Goal: Task Accomplishment & Management: Use online tool/utility

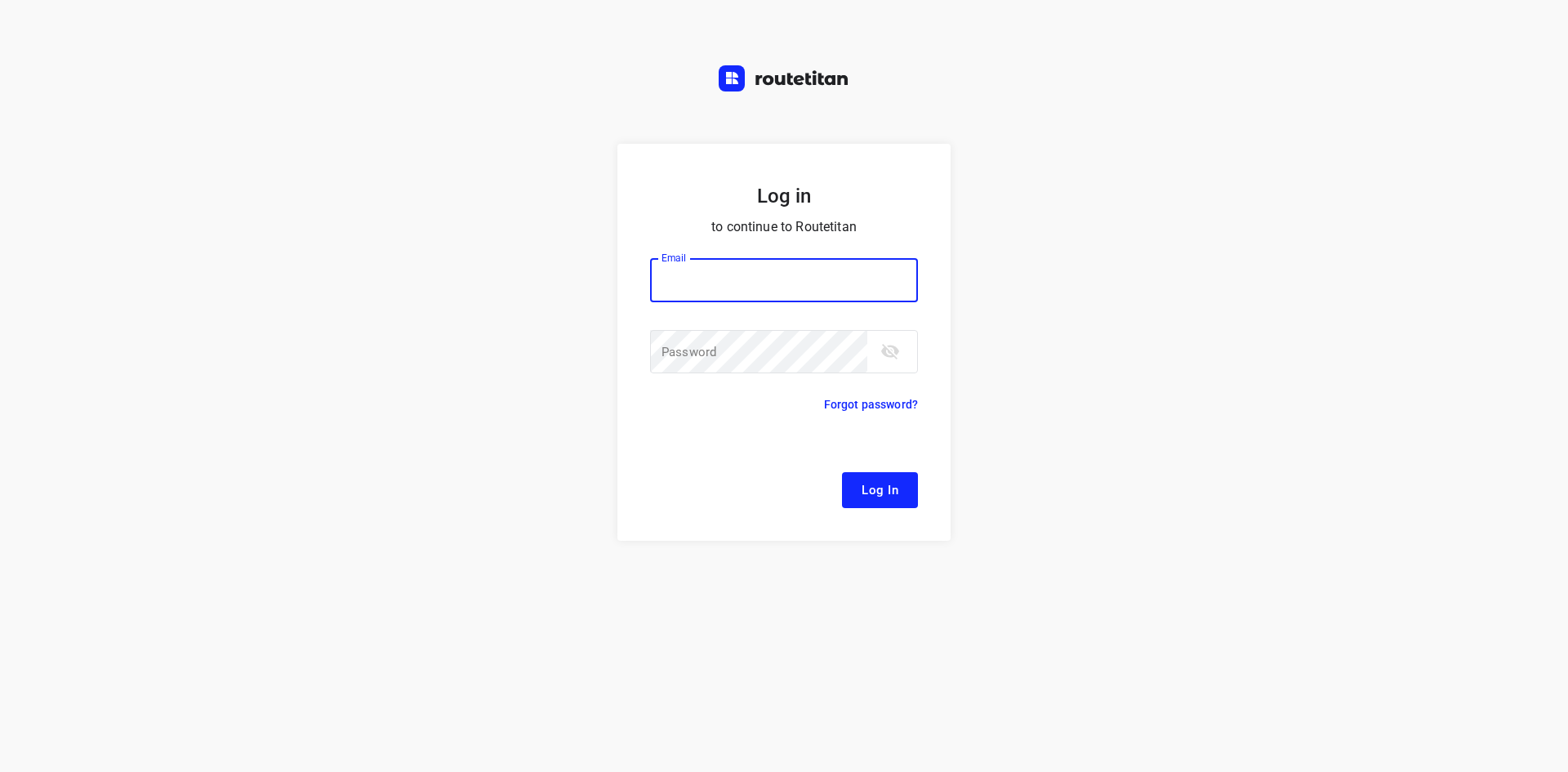
click at [674, 281] on input "email" at bounding box center [784, 281] width 268 height 44
click at [842, 472] on button "Log In" at bounding box center [879, 490] width 76 height 36
type input "[EMAIL_ADDRESS][DOMAIN_NAME]"
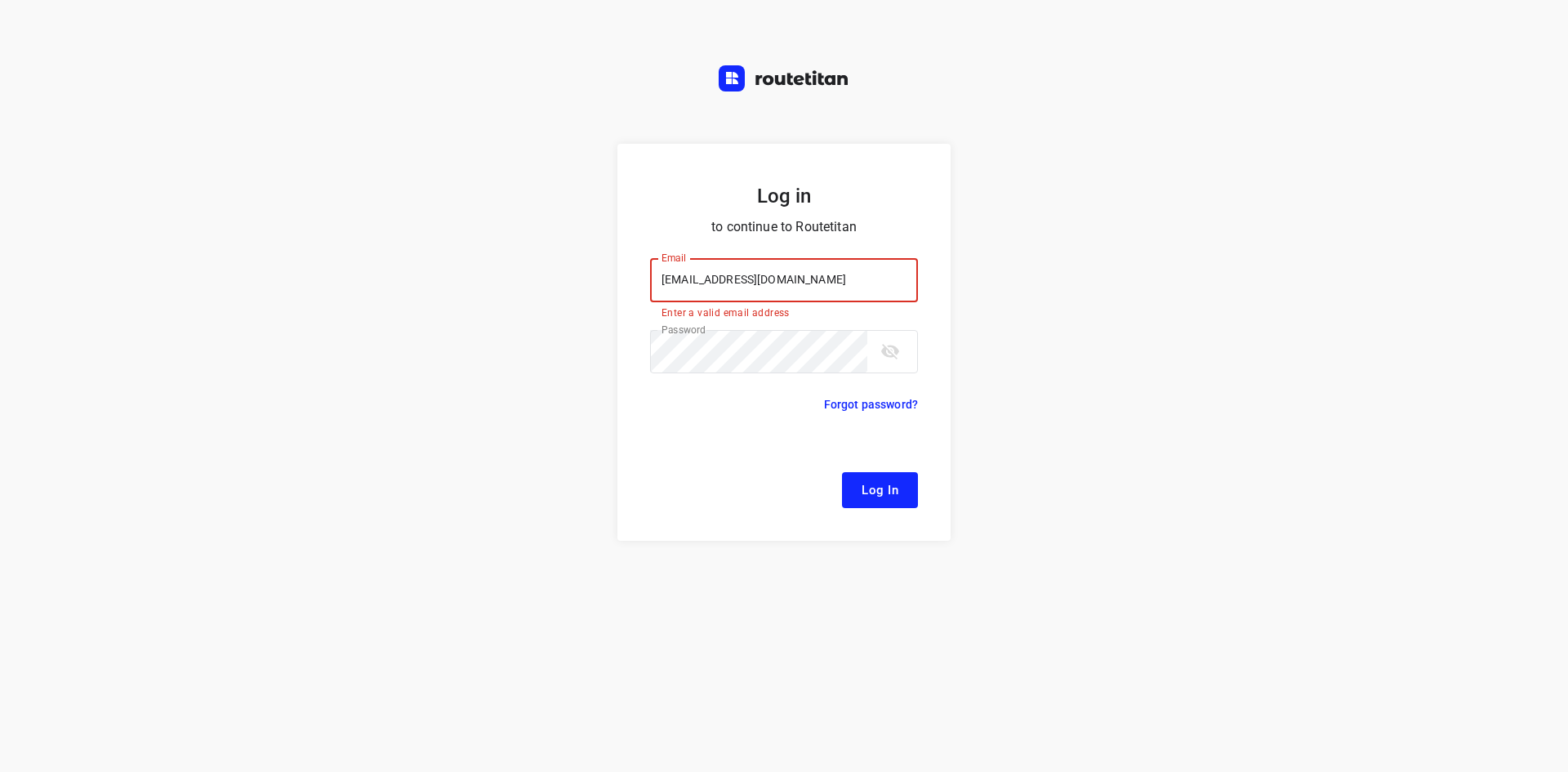
click at [698, 275] on input "[EMAIL_ADDRESS][DOMAIN_NAME]" at bounding box center [784, 281] width 268 height 44
click at [889, 512] on form "Log in to continue to Routetitan Email [EMAIL_ADDRESS][DOMAIN_NAME] Email Enter…" at bounding box center [784, 342] width 333 height 397
click at [891, 490] on span "Log In" at bounding box center [879, 490] width 37 height 21
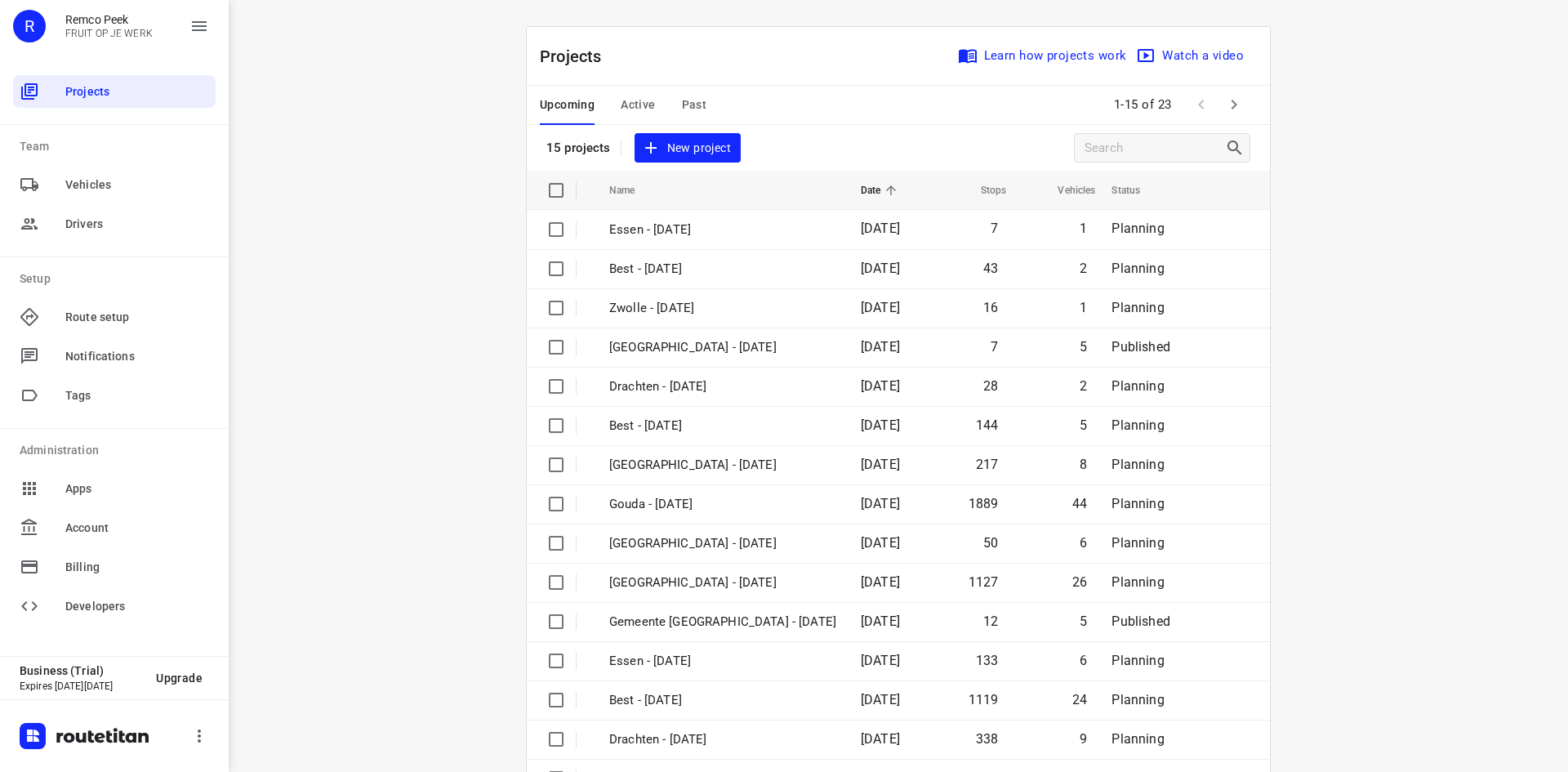
click at [632, 101] on span "Active" at bounding box center [638, 105] width 34 height 20
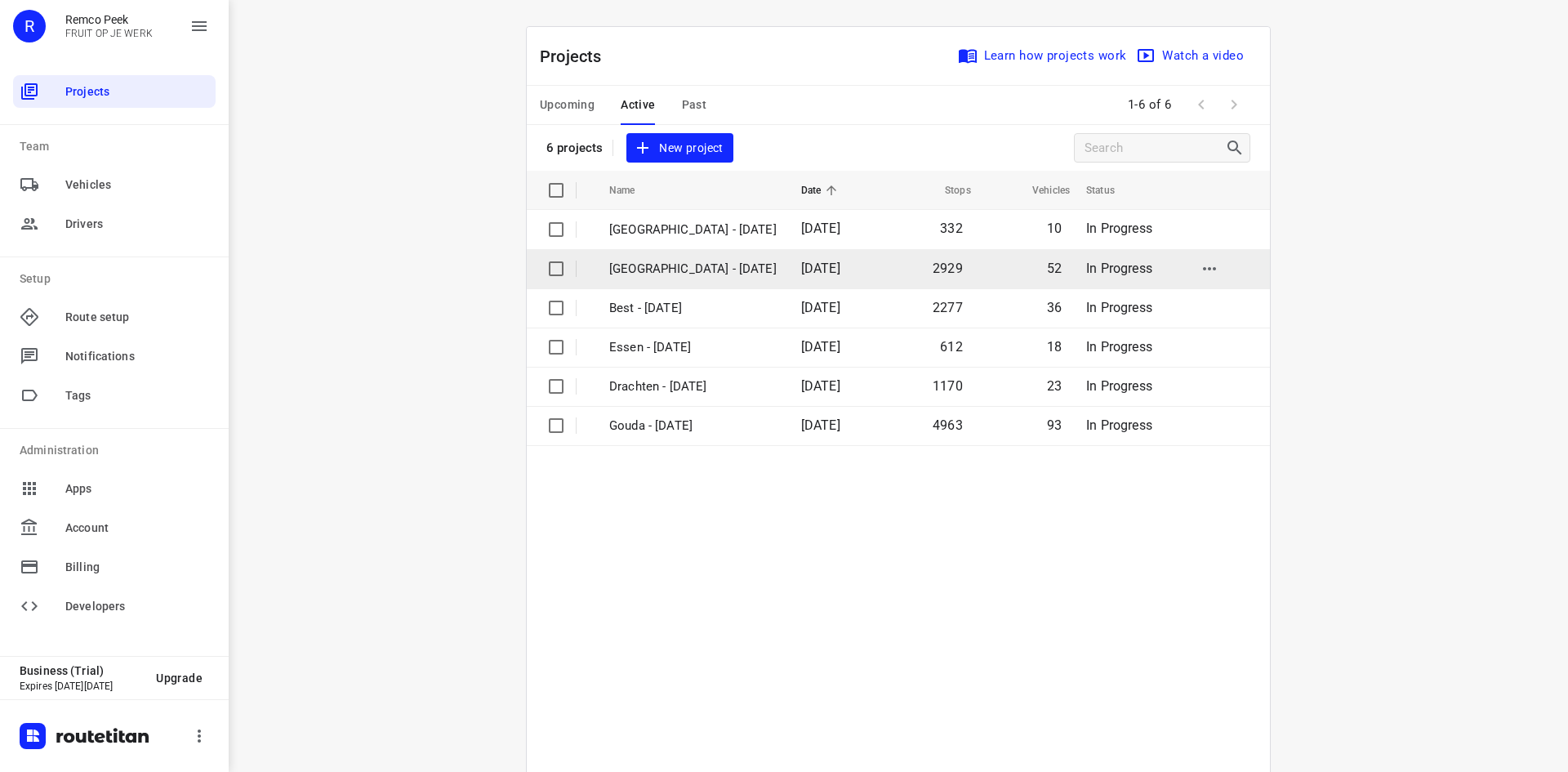
click at [662, 279] on td "[GEOGRAPHIC_DATA] - [DATE]" at bounding box center [690, 269] width 196 height 39
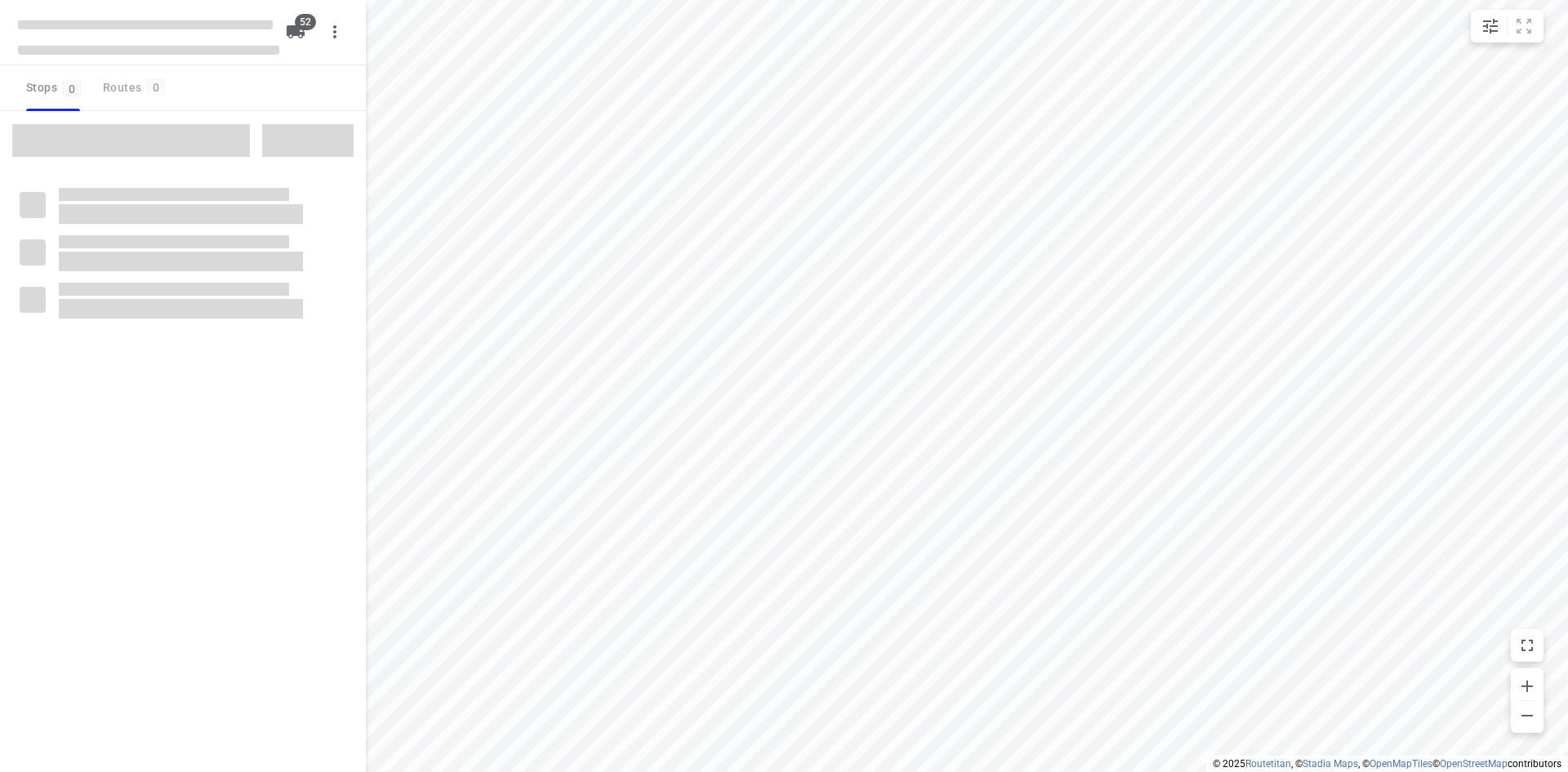
checkbox input "true"
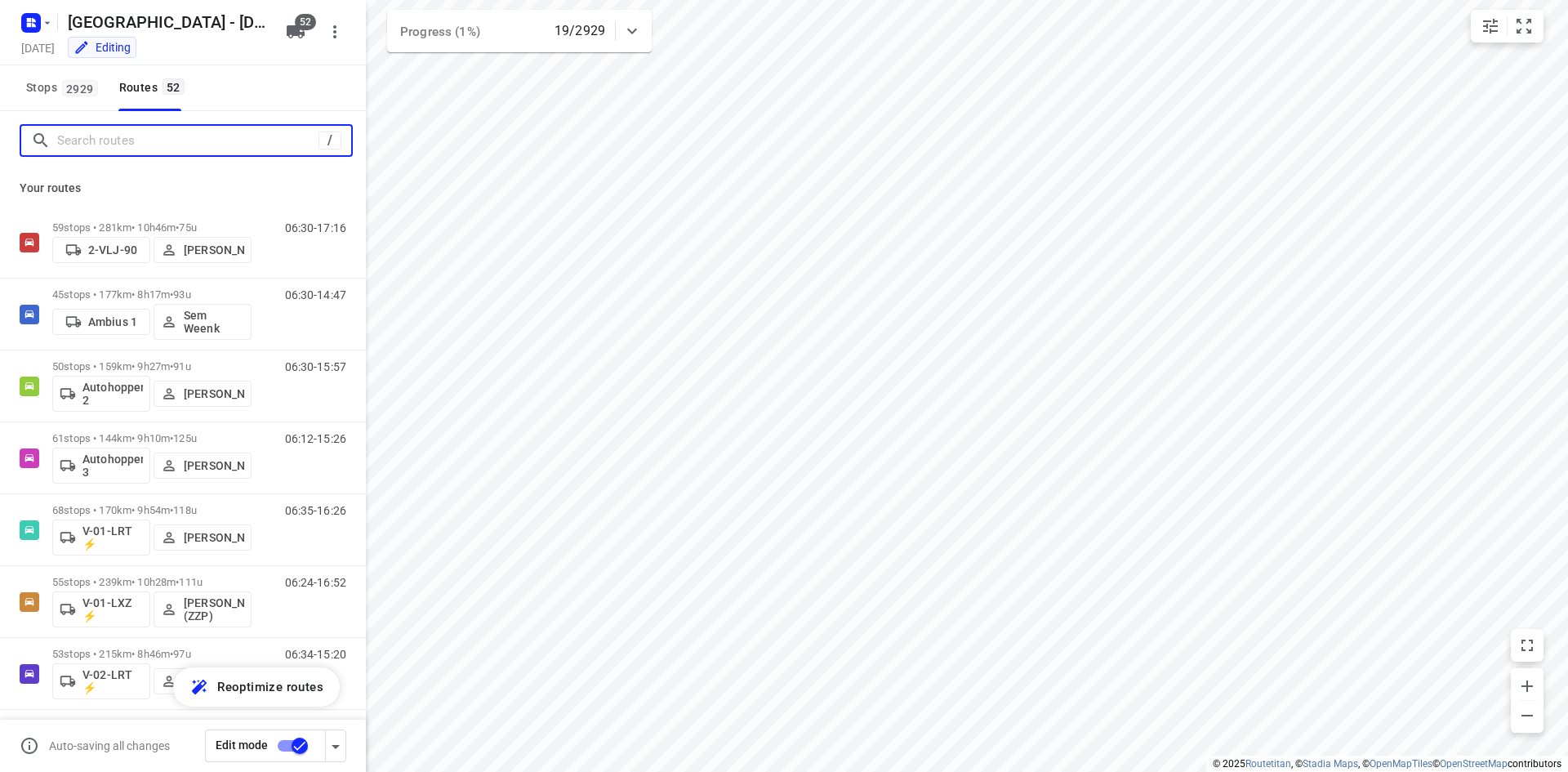
click at [110, 134] on input "Search routes" at bounding box center [187, 141] width 261 height 26
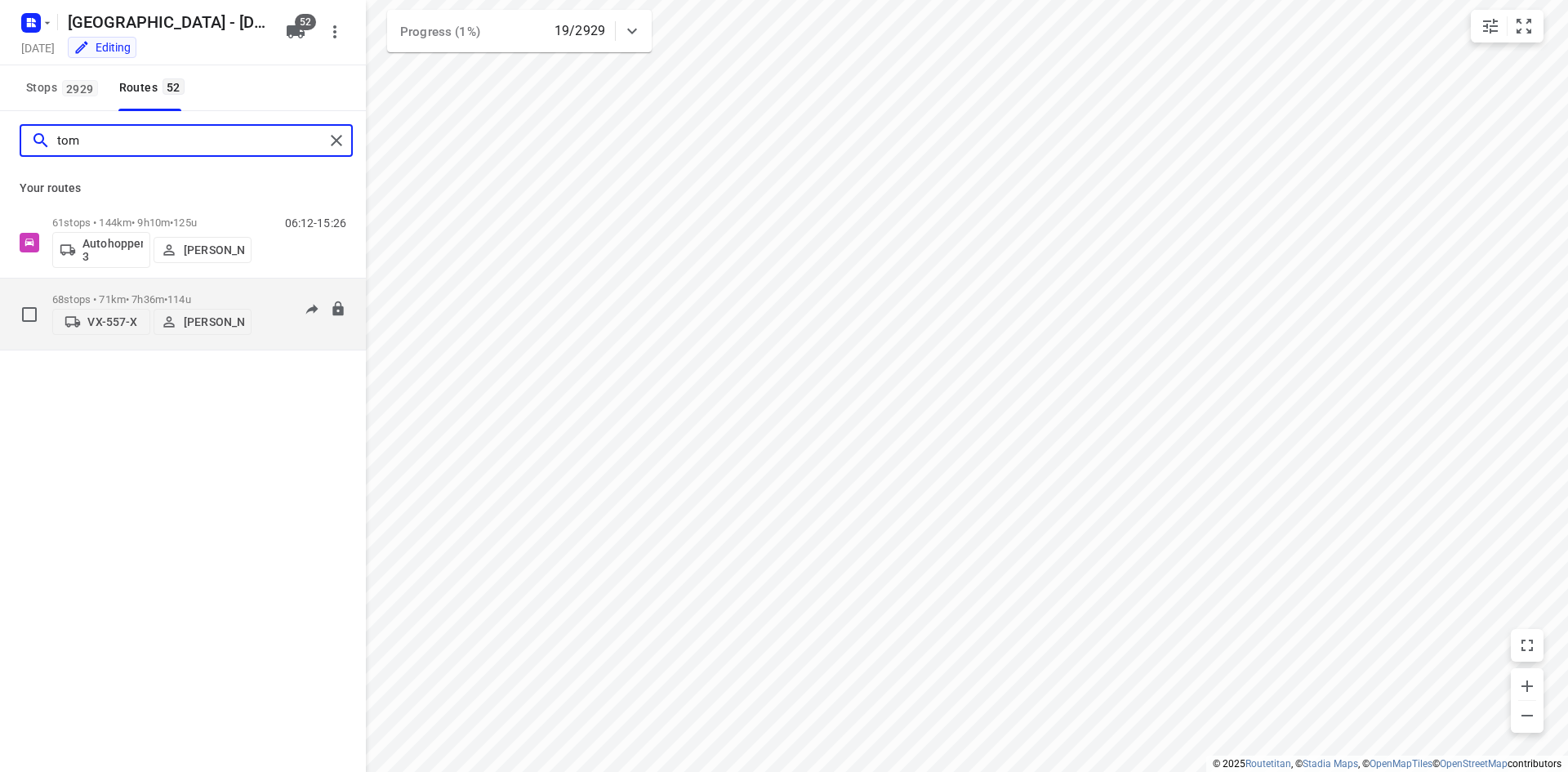
type input "tom"
click at [108, 287] on div "68 stops • 71km • 7h36m • 114u VX-557-X [PERSON_NAME]" at bounding box center [151, 314] width 199 height 58
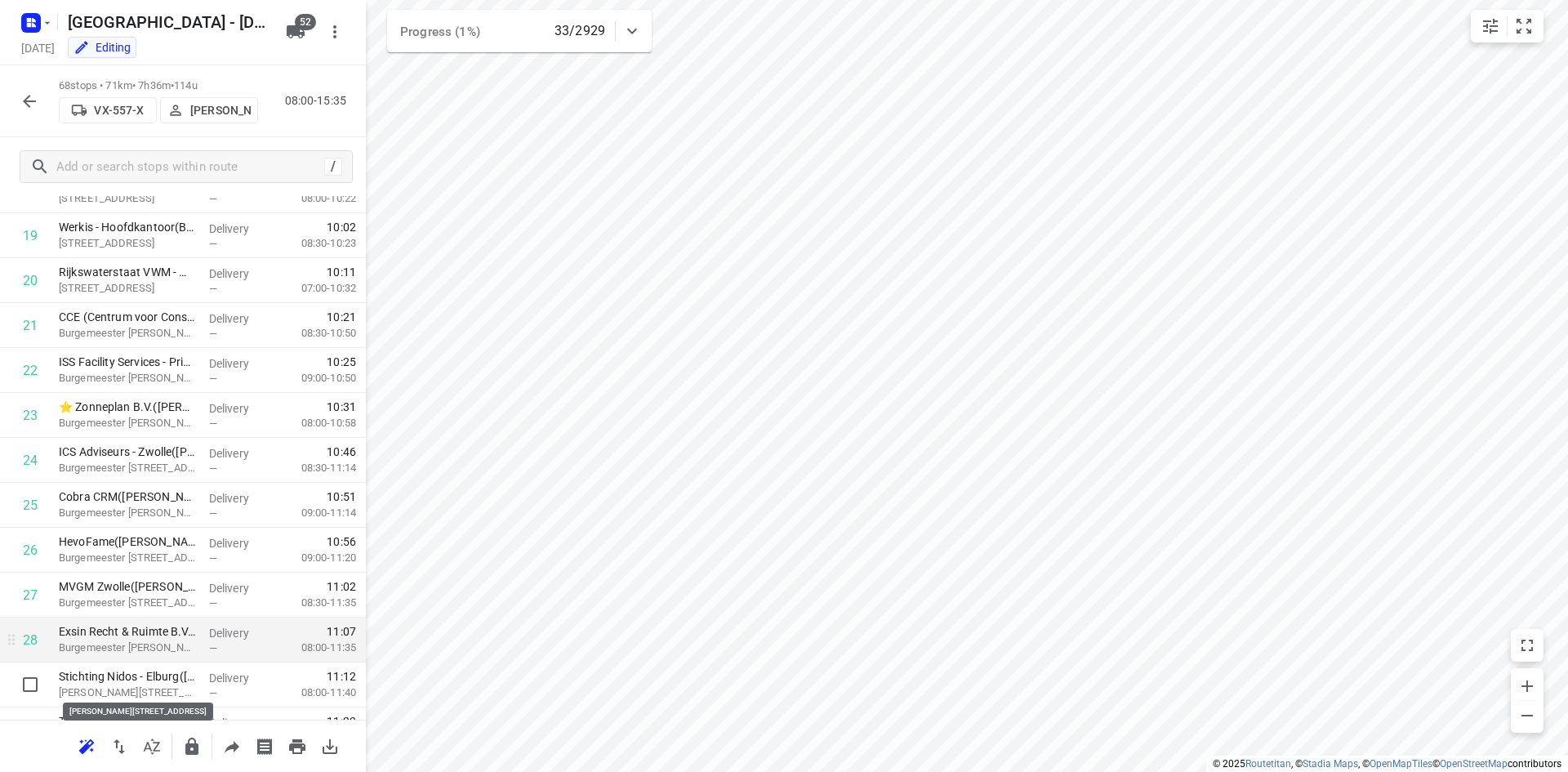
scroll to position [899, 0]
